Goal: Register for event/course

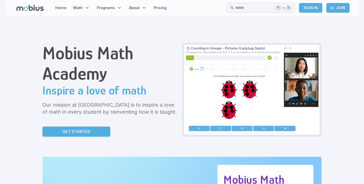
click at [95, 133] on link "Get Started" at bounding box center [76, 132] width 68 height 10
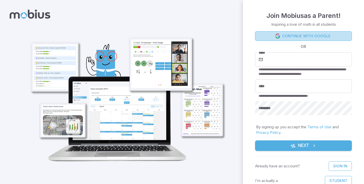
click at [334, 39] on link "Continue with Google" at bounding box center [303, 36] width 97 height 10
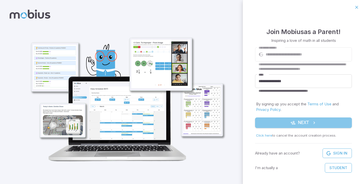
click at [277, 124] on button "Next" at bounding box center [303, 123] width 97 height 11
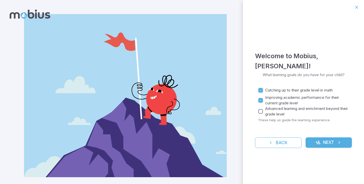
click at [335, 146] on button "Next" at bounding box center [328, 143] width 46 height 11
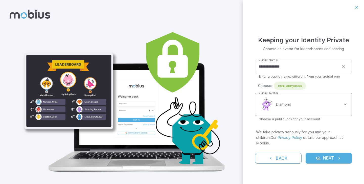
click at [307, 110] on body "**********" at bounding box center [182, 96] width 364 height 193
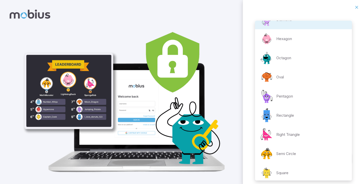
scroll to position [33, 0]
click at [293, 148] on div "Semi Circle" at bounding box center [277, 153] width 37 height 15
type input "**********"
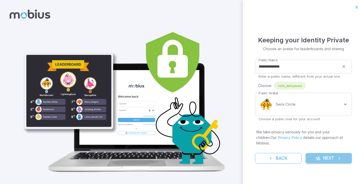
click at [335, 158] on button "Next" at bounding box center [328, 158] width 46 height 11
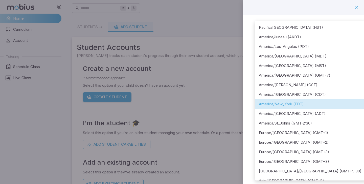
click at [322, 60] on body "**********" at bounding box center [182, 100] width 364 height 200
click at [356, 8] on div at bounding box center [182, 92] width 364 height 184
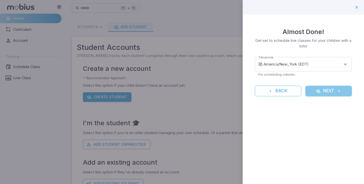
click at [332, 91] on button "Next" at bounding box center [328, 91] width 46 height 11
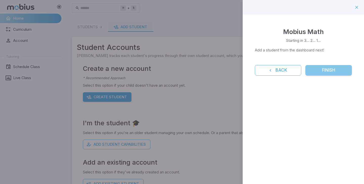
click at [343, 72] on button "Finish" at bounding box center [328, 70] width 46 height 11
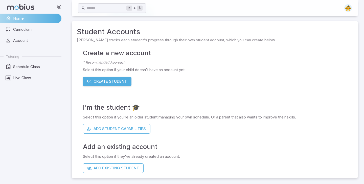
scroll to position [13, 0]
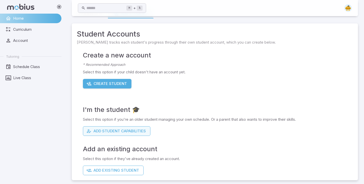
click at [141, 128] on button "Add Student Capabilities" at bounding box center [116, 132] width 67 height 10
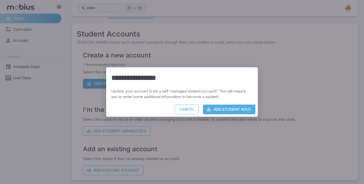
click at [231, 110] on button "Add Student Role" at bounding box center [229, 110] width 52 height 10
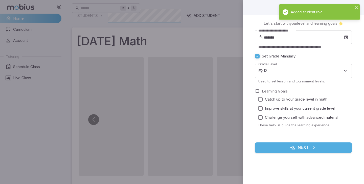
scroll to position [0, 0]
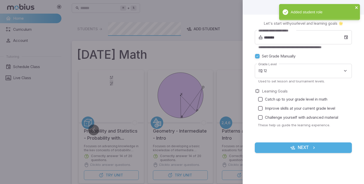
click at [355, 7] on icon "close" at bounding box center [357, 8] width 4 height 4
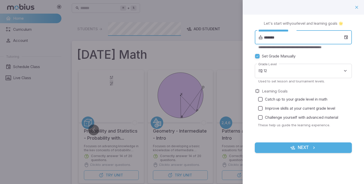
click at [289, 38] on input "*******" at bounding box center [304, 37] width 80 height 14
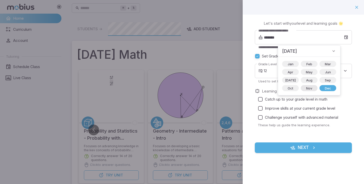
click at [304, 89] on span "Nov" at bounding box center [309, 88] width 12 height 5
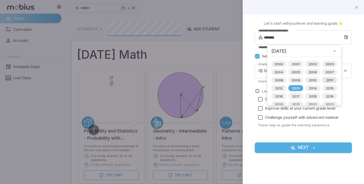
click at [333, 82] on span "2011" at bounding box center [329, 80] width 13 height 5
type input "*******"
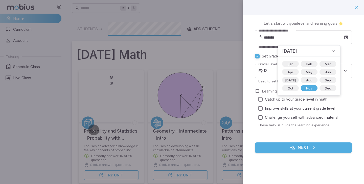
click at [353, 50] on div "**********" at bounding box center [303, 90] width 121 height 151
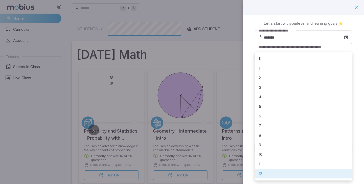
click at [310, 72] on body "Home Curriculum Account Tutoring Schedule Class Live Class ⌘ + k ​ Students -> …" at bounding box center [182, 154] width 364 height 309
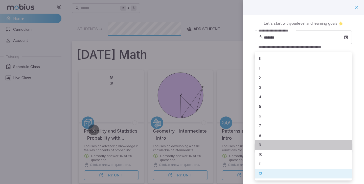
click at [278, 146] on li "9" at bounding box center [303, 145] width 97 height 10
type input "*"
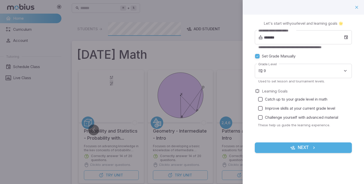
click at [266, 99] on span "Catch up to your grade level in math" at bounding box center [296, 100] width 62 height 6
click at [280, 152] on button "Next" at bounding box center [303, 148] width 97 height 11
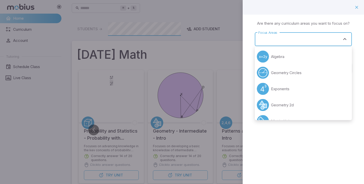
click at [325, 41] on input "Focus Areas" at bounding box center [299, 39] width 85 height 9
click at [314, 62] on li "Algebra" at bounding box center [303, 57] width 97 height 16
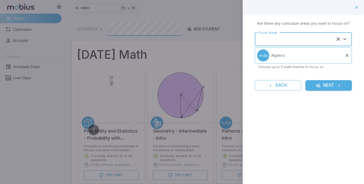
click at [322, 39] on input "Focus Areas" at bounding box center [296, 39] width 78 height 9
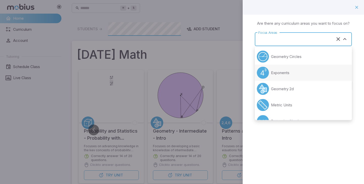
click at [307, 74] on li "Exponents" at bounding box center [303, 73] width 97 height 16
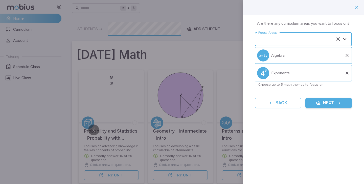
click at [311, 37] on input "Focus Areas" at bounding box center [296, 39] width 78 height 9
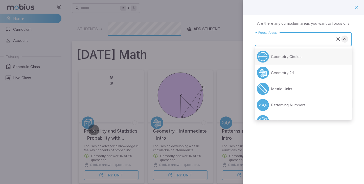
click at [346, 39] on icon "Close" at bounding box center [345, 39] width 6 height 6
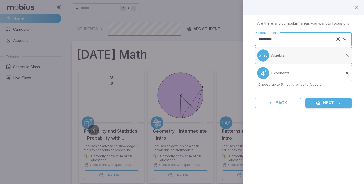
click at [348, 55] on icon at bounding box center [346, 55] width 5 height 5
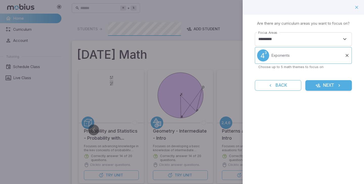
click at [348, 55] on icon at bounding box center [346, 55] width 5 height 5
type input "*********"
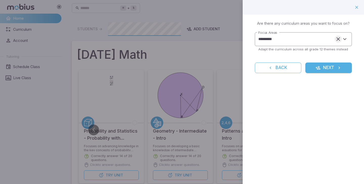
click at [340, 42] on icon "Clear" at bounding box center [338, 39] width 6 height 6
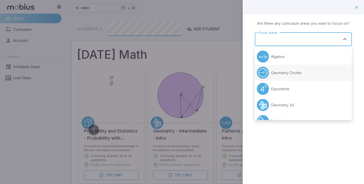
click at [330, 41] on input "Focus Areas" at bounding box center [299, 39] width 85 height 9
click at [297, 54] on li "Algebra" at bounding box center [303, 57] width 97 height 16
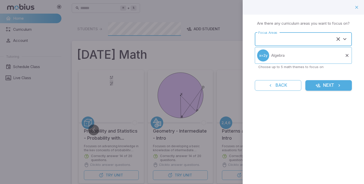
type input "*******"
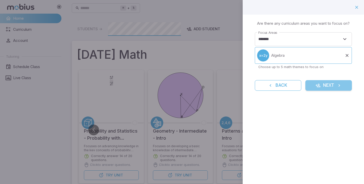
click at [330, 86] on button "Next" at bounding box center [328, 85] width 46 height 11
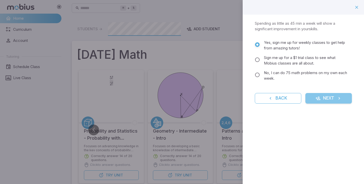
click at [337, 100] on icon "submit" at bounding box center [339, 98] width 5 height 5
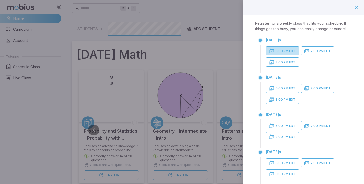
click at [283, 51] on button "5:00 PM EDT" at bounding box center [282, 50] width 33 height 9
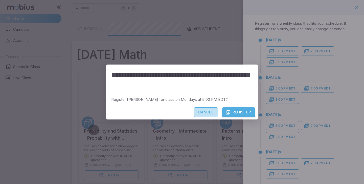
click at [216, 111] on button "Cancel" at bounding box center [206, 113] width 24 height 10
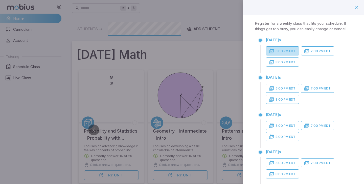
click at [293, 52] on button "5:00 PM EDT" at bounding box center [282, 50] width 33 height 9
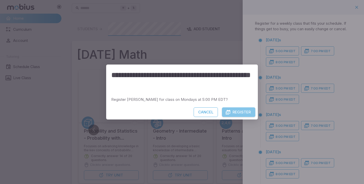
click at [249, 115] on button "Register" at bounding box center [238, 113] width 33 height 10
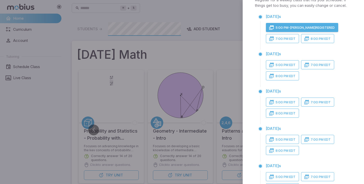
scroll to position [74, 0]
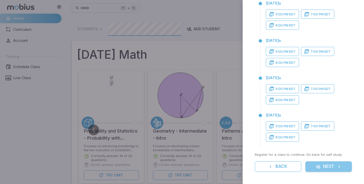
click at [323, 167] on button "Next" at bounding box center [328, 167] width 46 height 11
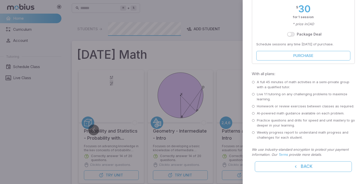
scroll to position [0, 0]
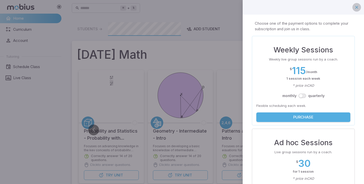
click at [358, 8] on icon "button" at bounding box center [356, 7] width 5 height 5
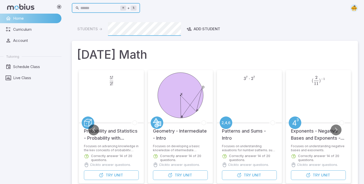
click at [101, 11] on input "text" at bounding box center [100, 8] width 40 height 10
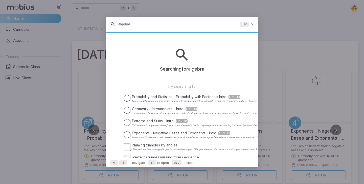
type input "algebra"
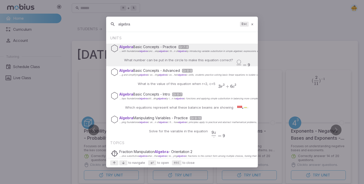
click at [253, 27] on div "algebra Esc" at bounding box center [182, 24] width 152 height 15
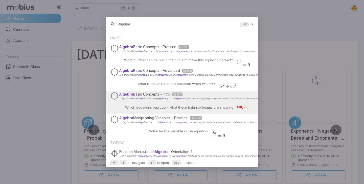
click at [197, 104] on div "Which equations represent what these balance beams are showing" at bounding box center [182, 108] width 134 height 12
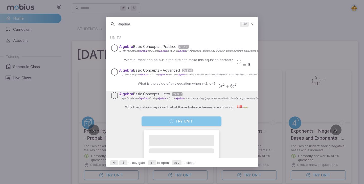
click at [191, 123] on button "Try Unit" at bounding box center [181, 122] width 80 height 10
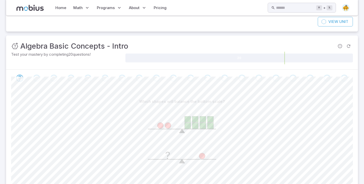
scroll to position [21, 0]
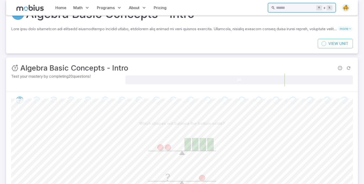
click at [294, 8] on input "text" at bounding box center [296, 8] width 40 height 10
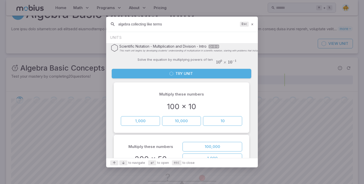
type input "algebra collecting like terms"
click at [169, 75] on icon "Suggestions" at bounding box center [171, 74] width 4 height 4
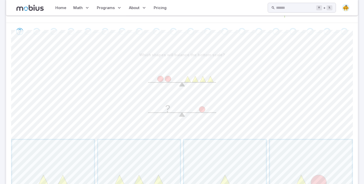
scroll to position [107, 0]
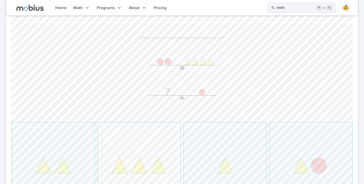
click at [166, 135] on span "button" at bounding box center [139, 164] width 82 height 82
